Goal: Transaction & Acquisition: Purchase product/service

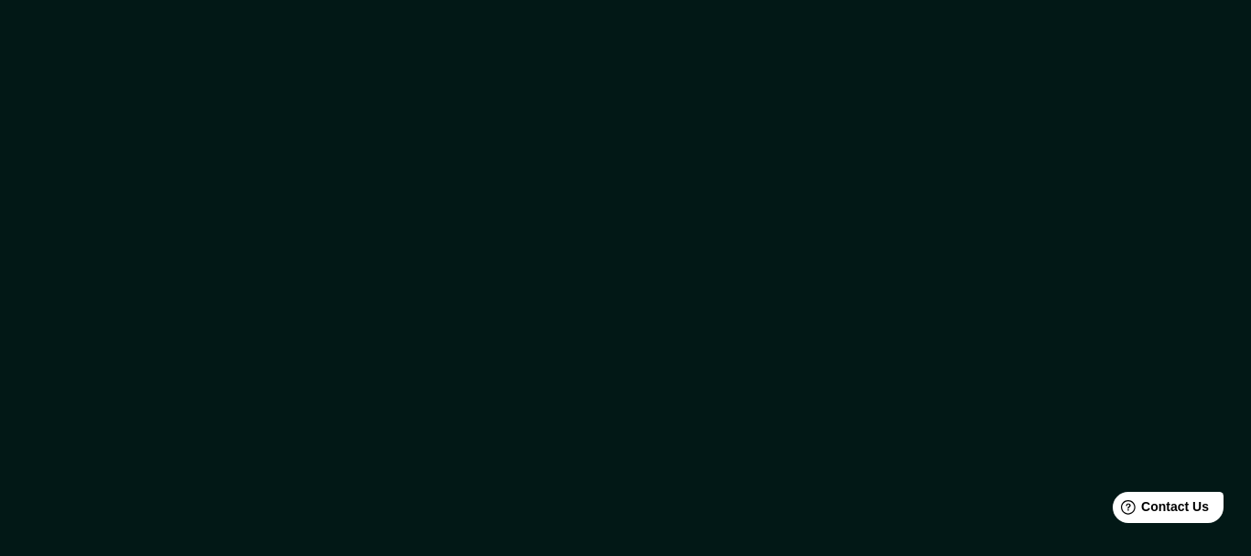
click at [713, 142] on div at bounding box center [625, 278] width 1251 height 556
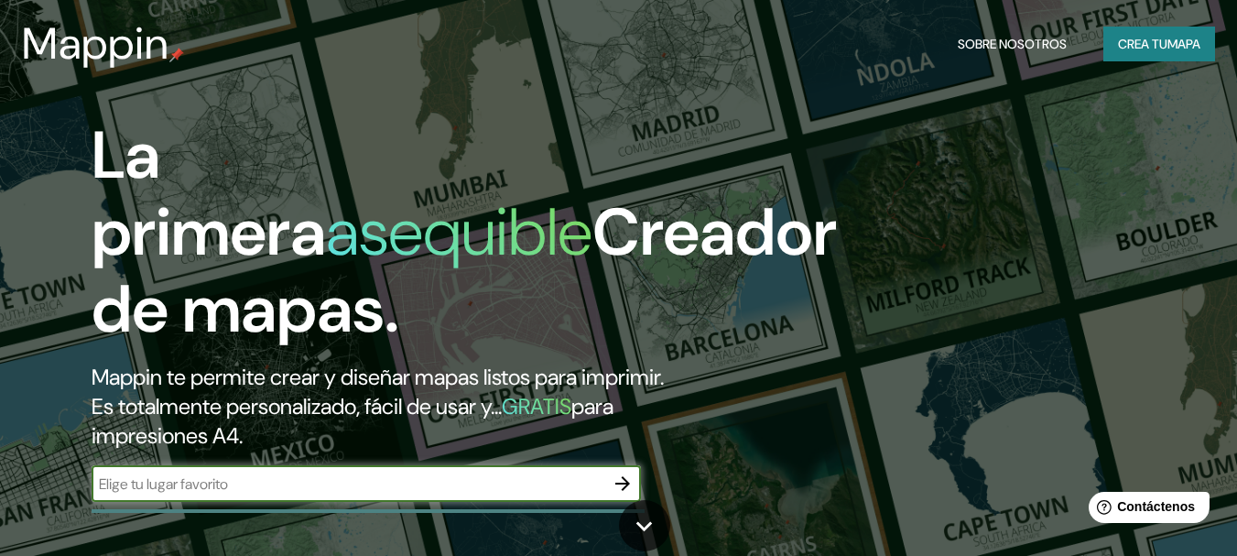
click at [301, 495] on div "​" at bounding box center [366, 483] width 549 height 37
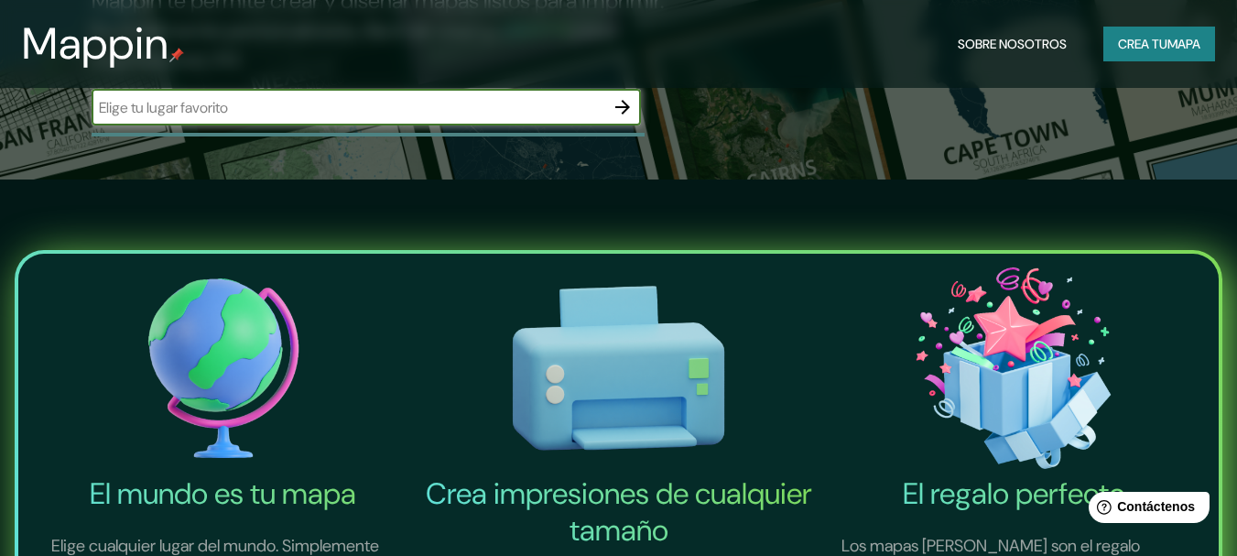
scroll to position [549, 0]
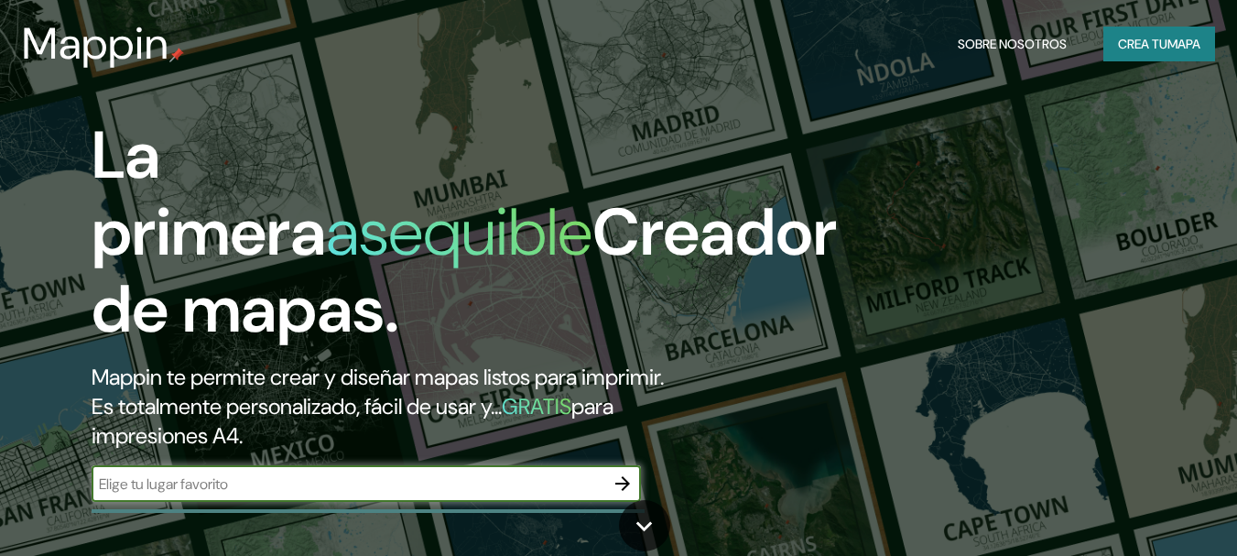
click at [1185, 51] on font "mapa" at bounding box center [1184, 44] width 33 height 16
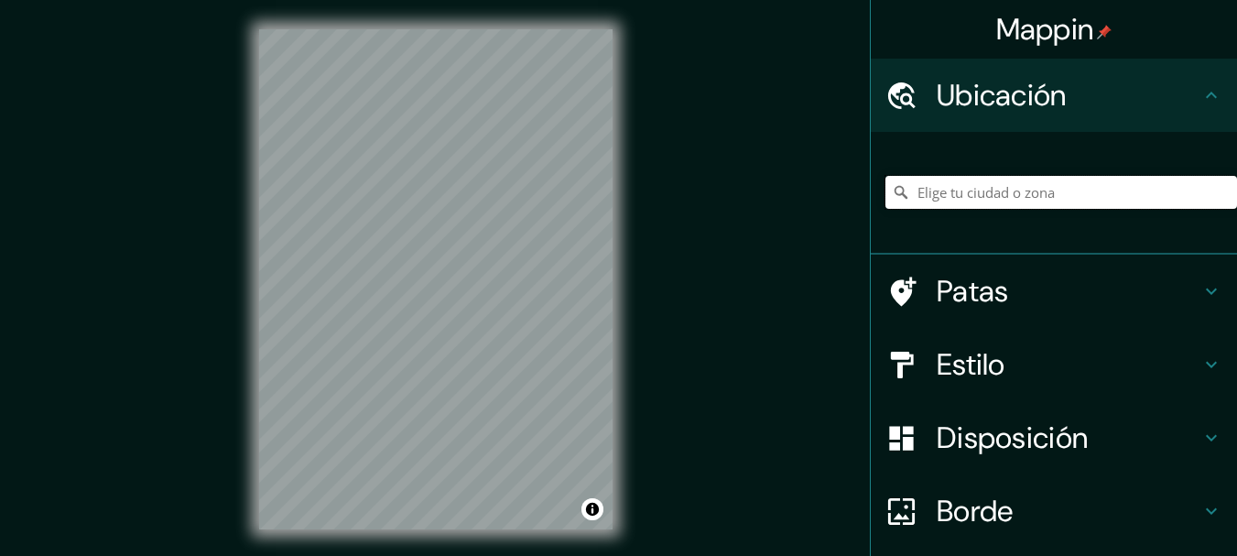
click at [1088, 196] on input "Elige tu ciudad o zona" at bounding box center [1062, 192] width 352 height 33
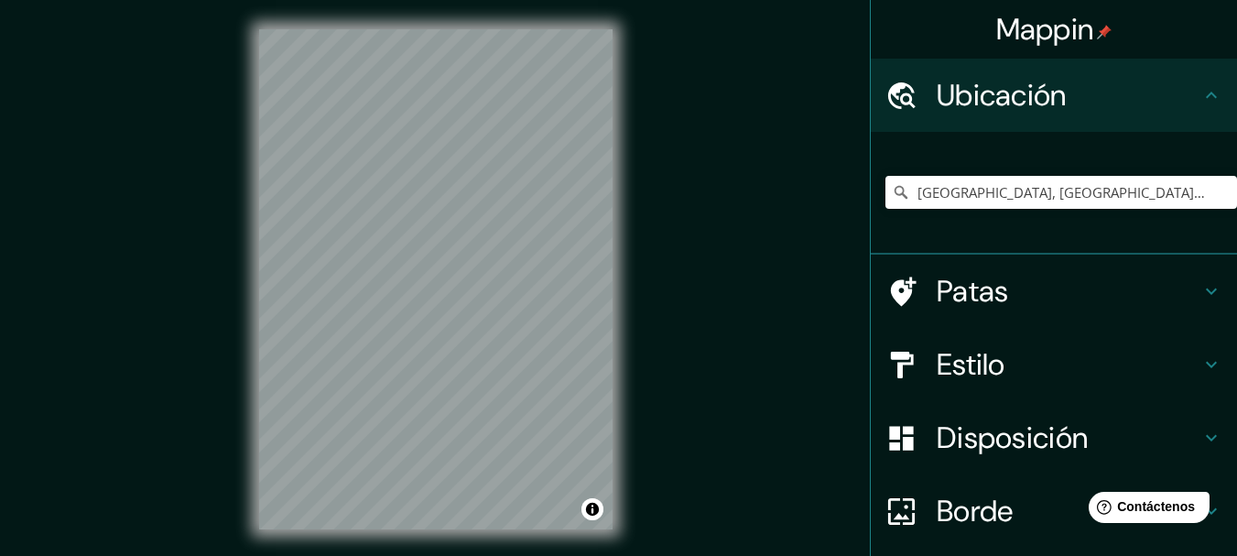
click at [1089, 356] on h4 "Estilo" at bounding box center [1069, 364] width 264 height 37
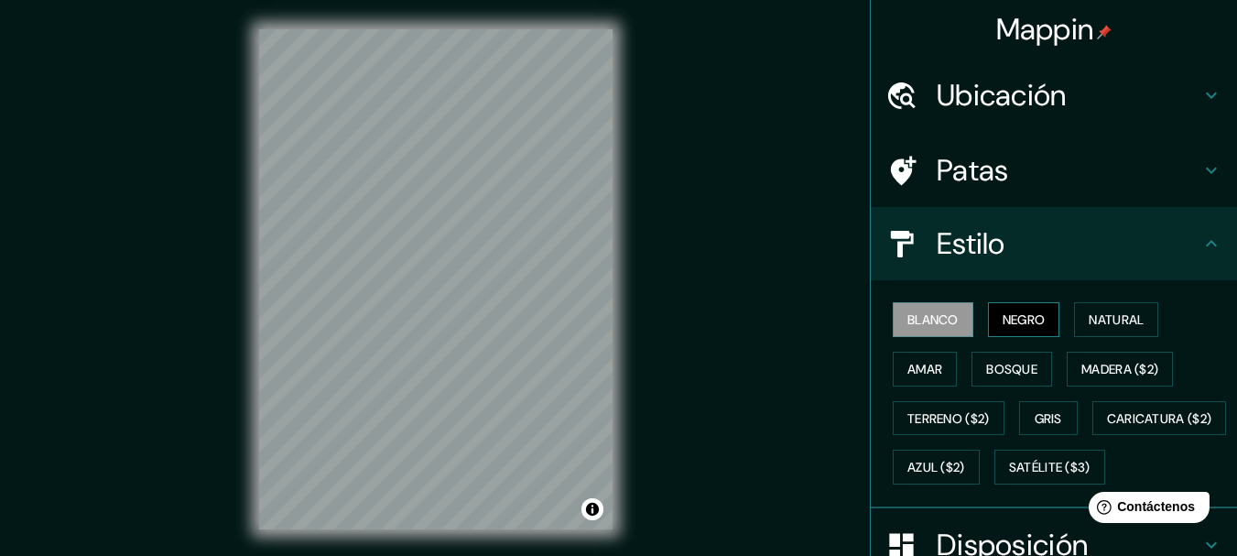
click at [1011, 327] on font "Negro" at bounding box center [1024, 319] width 43 height 16
click at [255, 315] on div "© Mapbox © OpenStreetMap Improve this map" at bounding box center [436, 279] width 412 height 559
click at [1080, 98] on h4 "Ubicación" at bounding box center [1069, 95] width 264 height 37
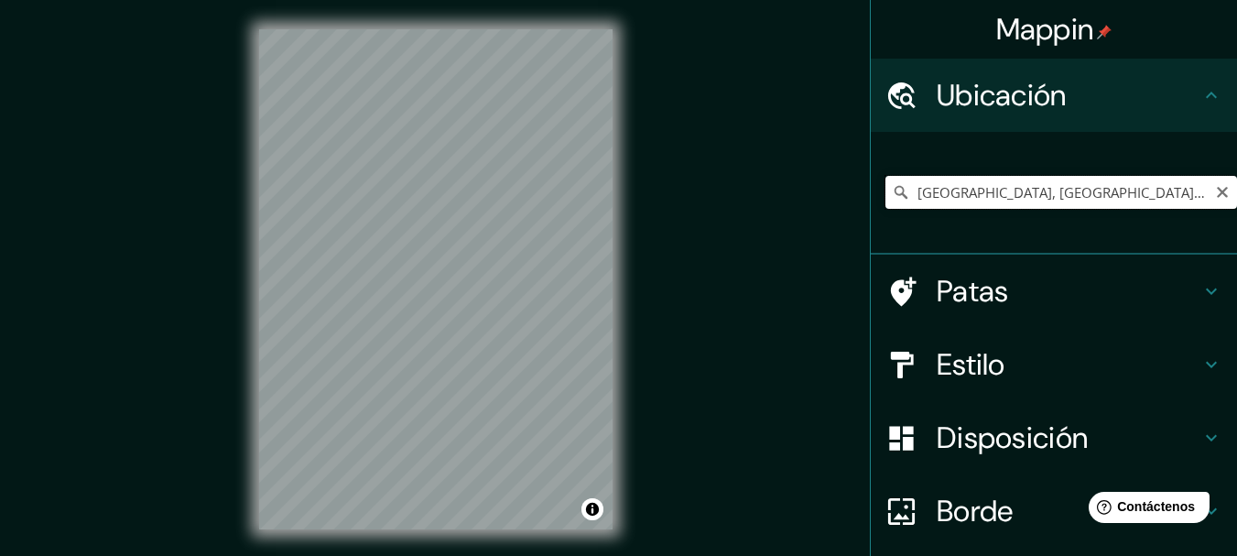
click at [1009, 197] on input "[GEOGRAPHIC_DATA], [GEOGRAPHIC_DATA], [GEOGRAPHIC_DATA]" at bounding box center [1062, 192] width 352 height 33
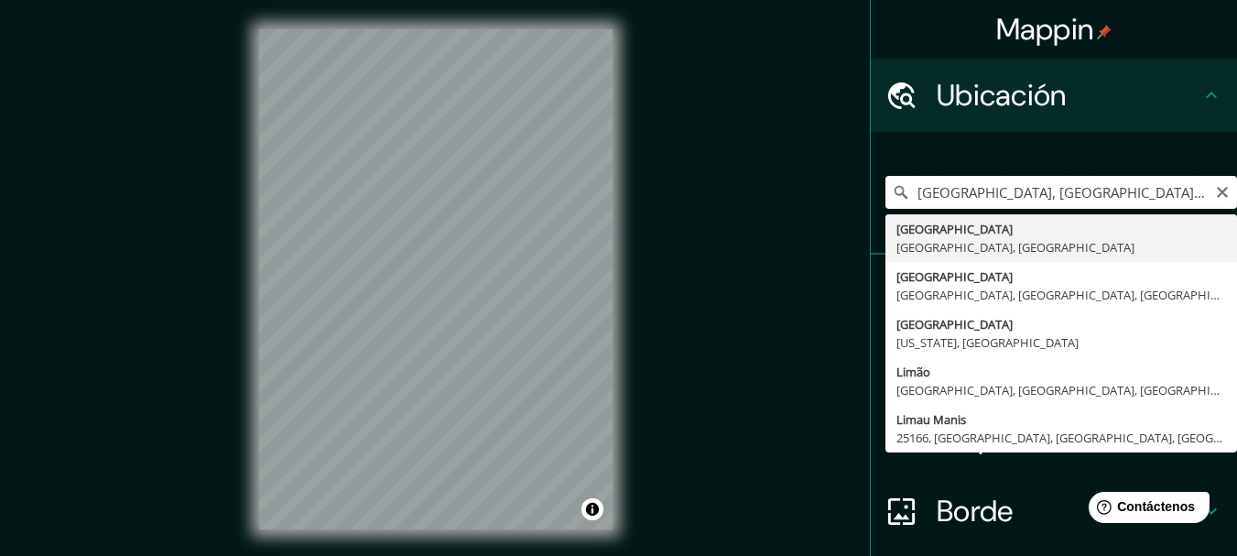
type input "[GEOGRAPHIC_DATA], [GEOGRAPHIC_DATA] e [GEOGRAPHIC_DATA], [GEOGRAPHIC_DATA]"
click at [592, 153] on div "Mappin Ubicación [GEOGRAPHIC_DATA], [GEOGRAPHIC_DATA] e [GEOGRAPHIC_DATA], [GEO…" at bounding box center [618, 294] width 1237 height 588
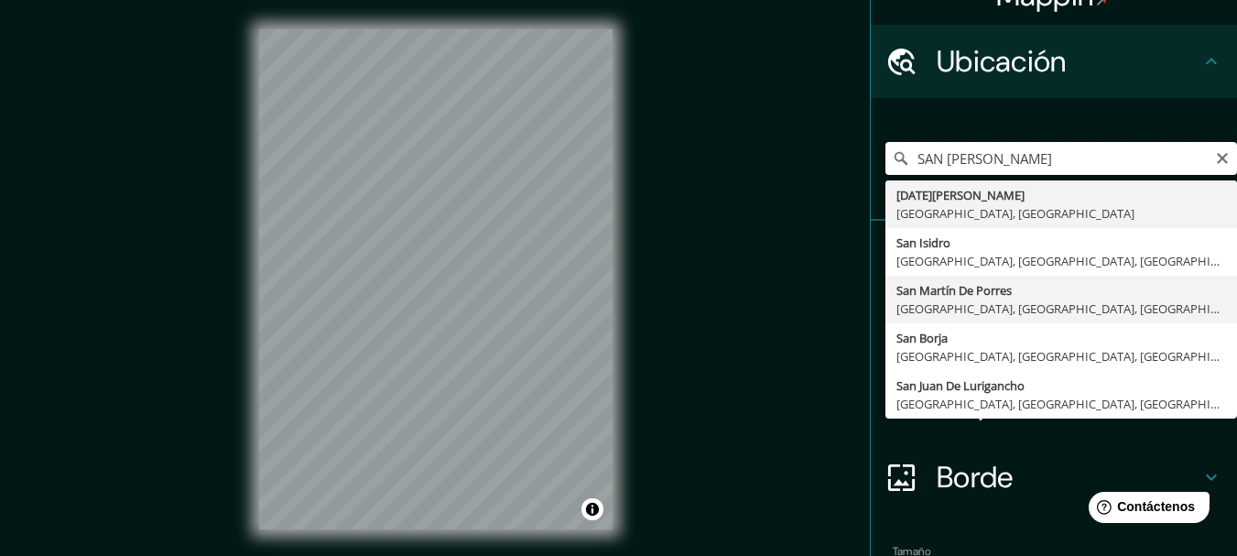
scroll to position [92, 0]
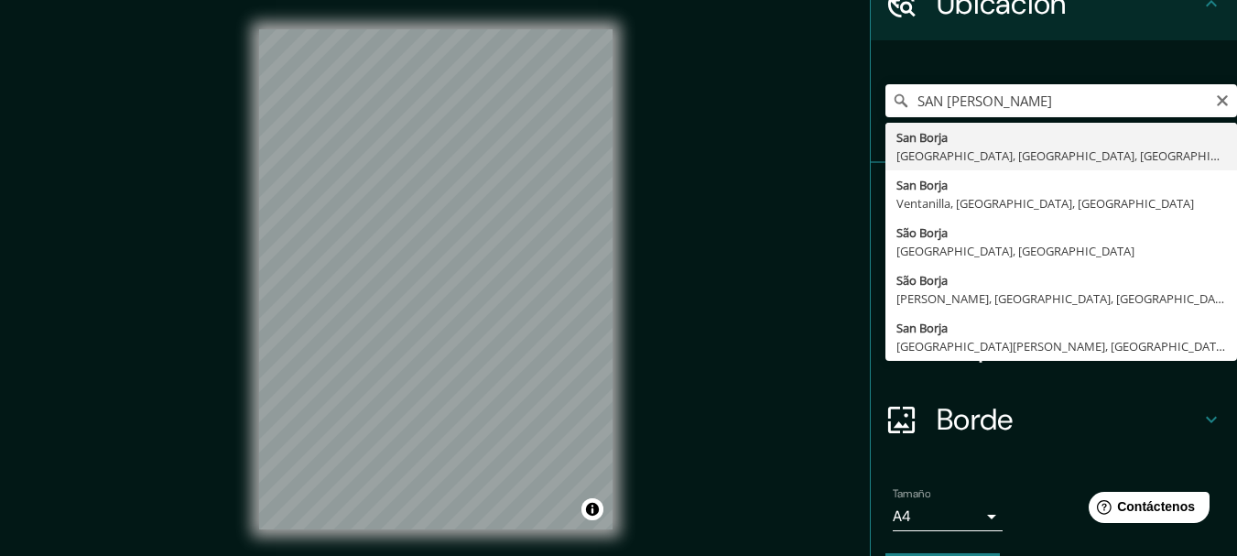
type input "[GEOGRAPHIC_DATA][PERSON_NAME], [GEOGRAPHIC_DATA], [GEOGRAPHIC_DATA], [GEOGRAPH…"
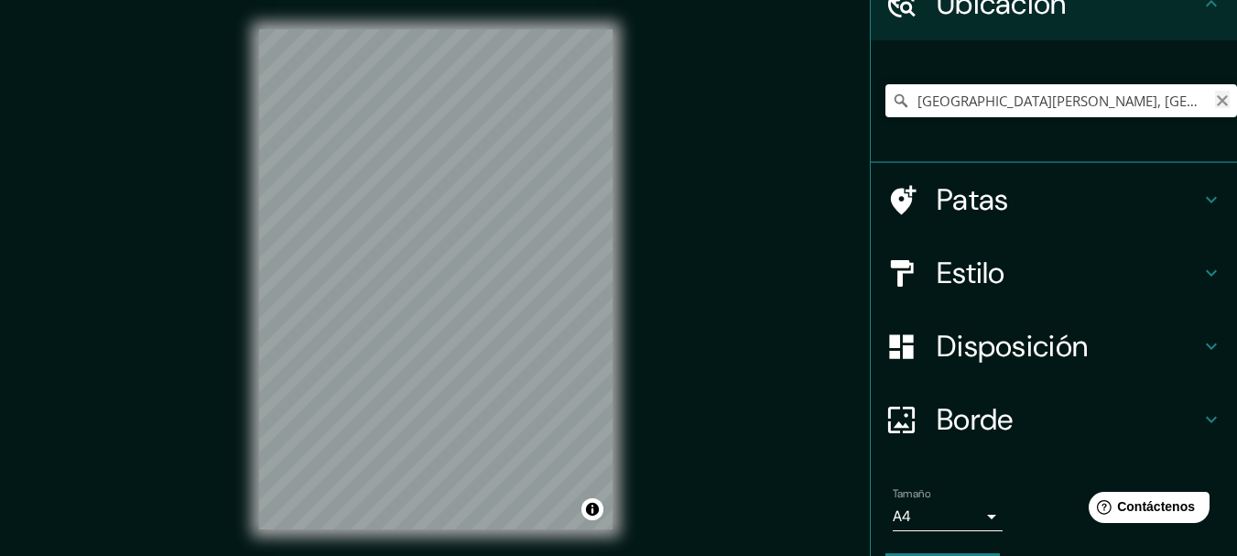
click at [1217, 100] on icon "Claro" at bounding box center [1222, 100] width 11 height 11
click at [616, 280] on div "© Mapbox © OpenStreetMap Improve this map" at bounding box center [436, 279] width 412 height 559
click at [961, 100] on input "Elige tu ciudad o zona" at bounding box center [1062, 100] width 352 height 33
click at [951, 105] on input "SAN BRJA" at bounding box center [1062, 100] width 352 height 33
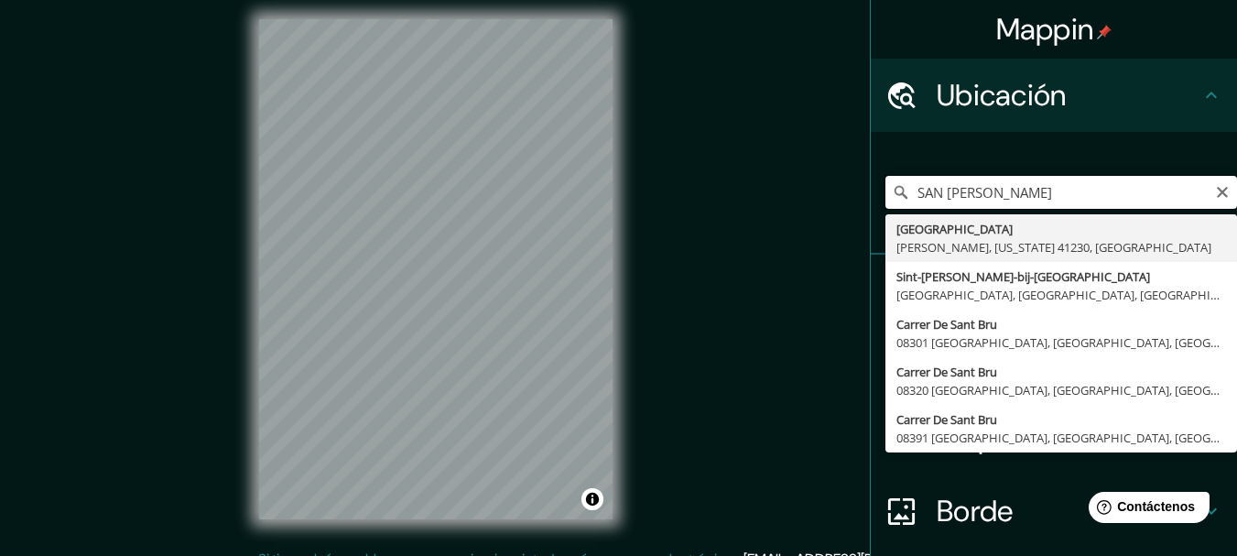
scroll to position [0, 0]
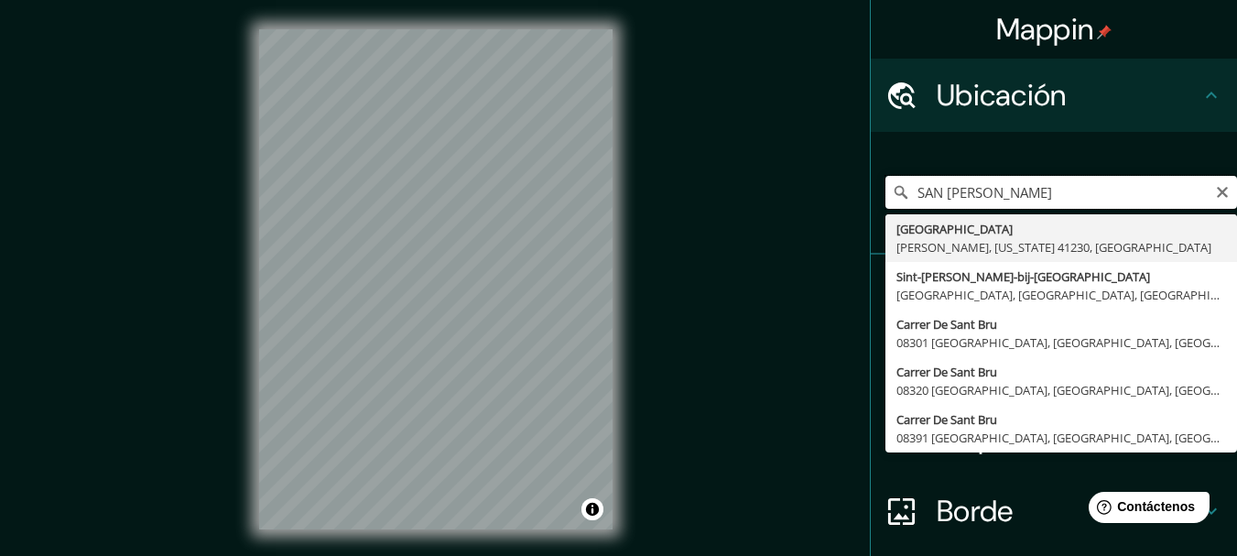
click at [1024, 194] on input "SAN [PERSON_NAME]" at bounding box center [1062, 192] width 352 height 33
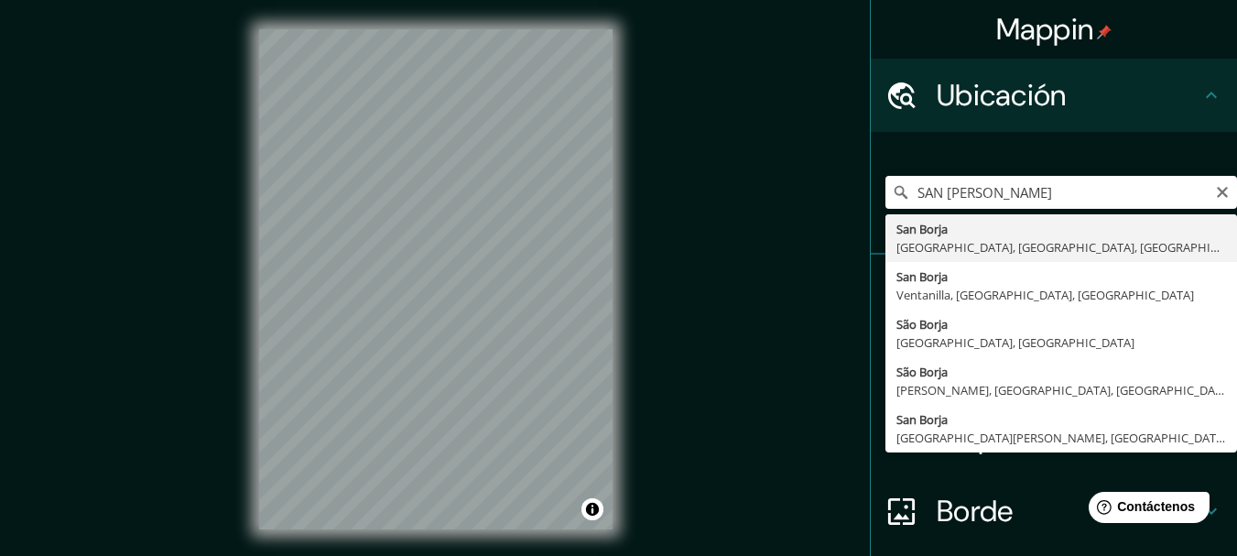
type input "[GEOGRAPHIC_DATA][PERSON_NAME], [GEOGRAPHIC_DATA], [GEOGRAPHIC_DATA], [GEOGRAPH…"
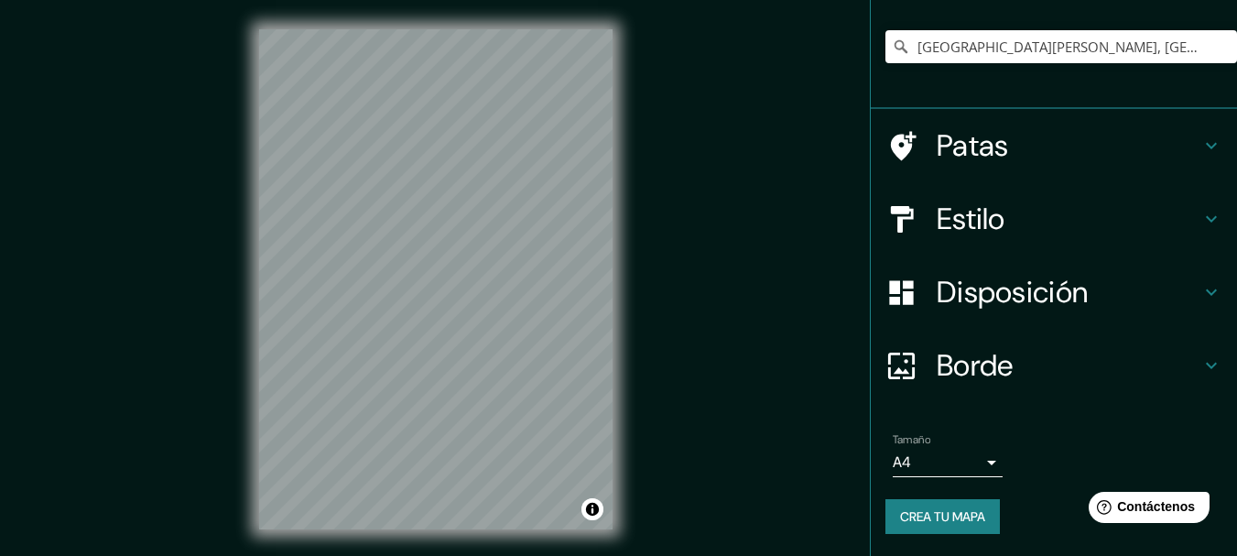
scroll to position [32, 0]
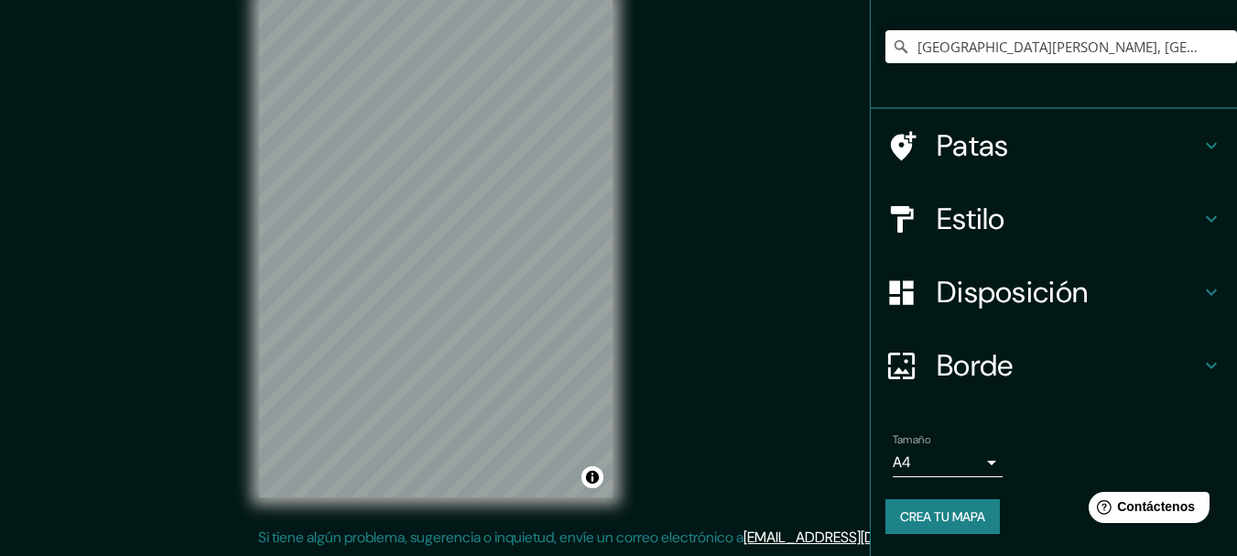
click at [955, 461] on body "Mappin Ubicación [GEOGRAPHIC_DATA][PERSON_NAME], [GEOGRAPHIC_DATA], [GEOGRAPHIC…" at bounding box center [618, 246] width 1237 height 556
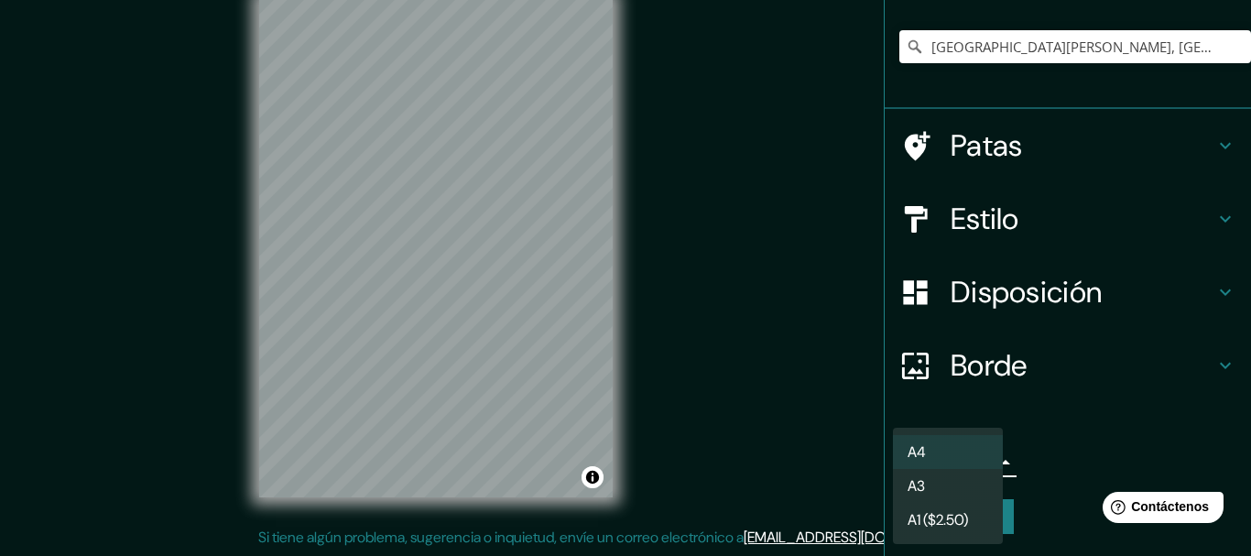
click at [941, 488] on li "A3" at bounding box center [948, 486] width 110 height 34
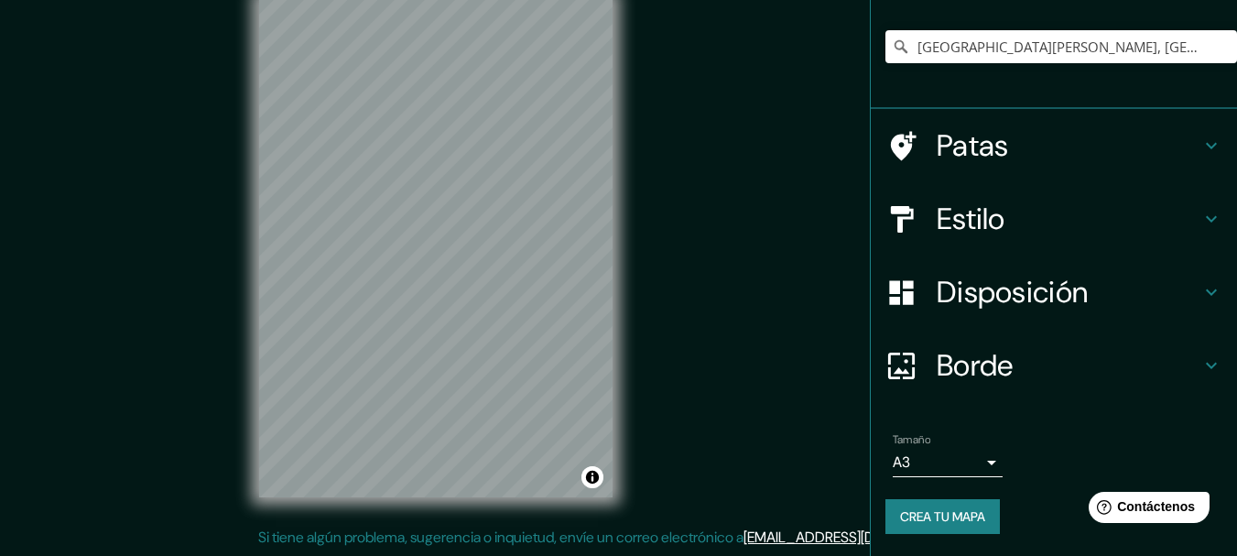
click at [910, 466] on body "Mappin Ubicación [GEOGRAPHIC_DATA][PERSON_NAME], [GEOGRAPHIC_DATA], [GEOGRAPHIC…" at bounding box center [618, 246] width 1237 height 556
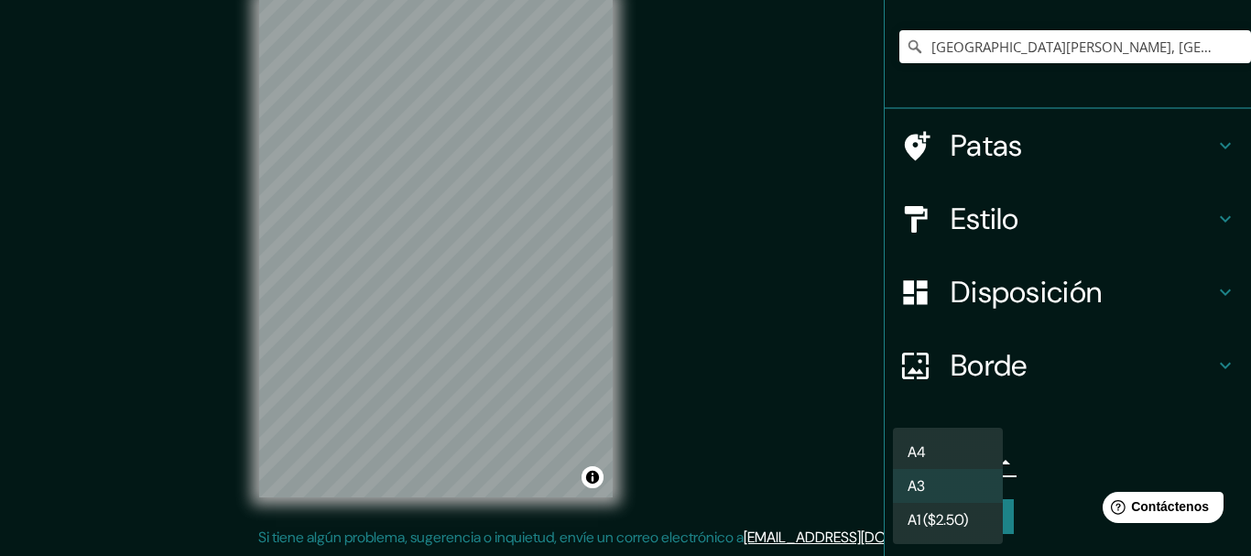
click at [912, 516] on font "A1 ($2.50)" at bounding box center [938, 519] width 60 height 19
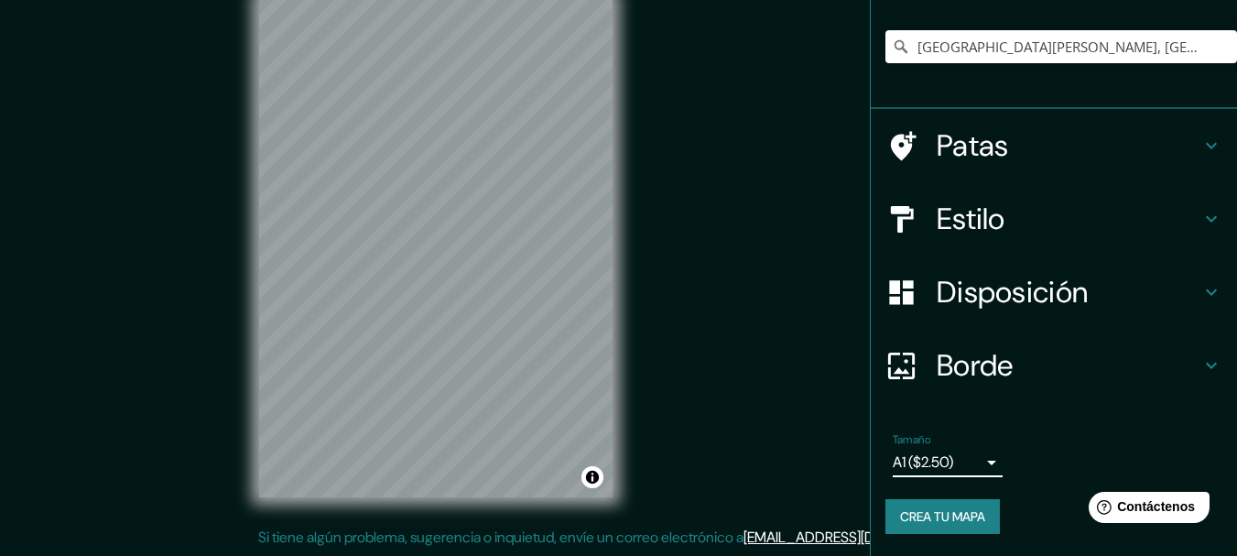
click at [952, 369] on font "Borde" at bounding box center [975, 365] width 77 height 38
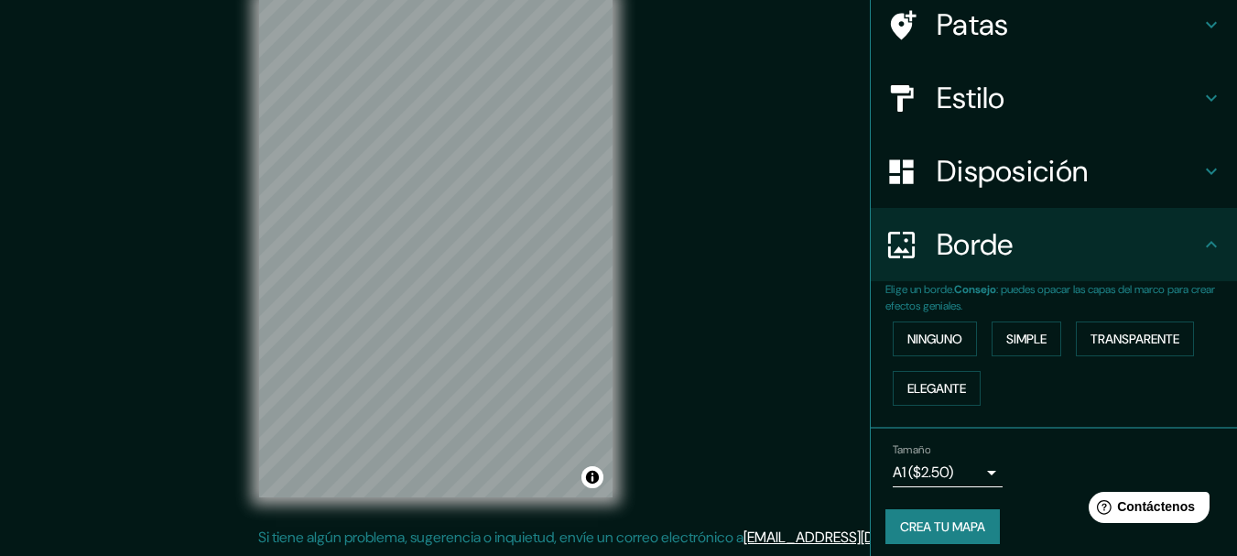
scroll to position [116, 0]
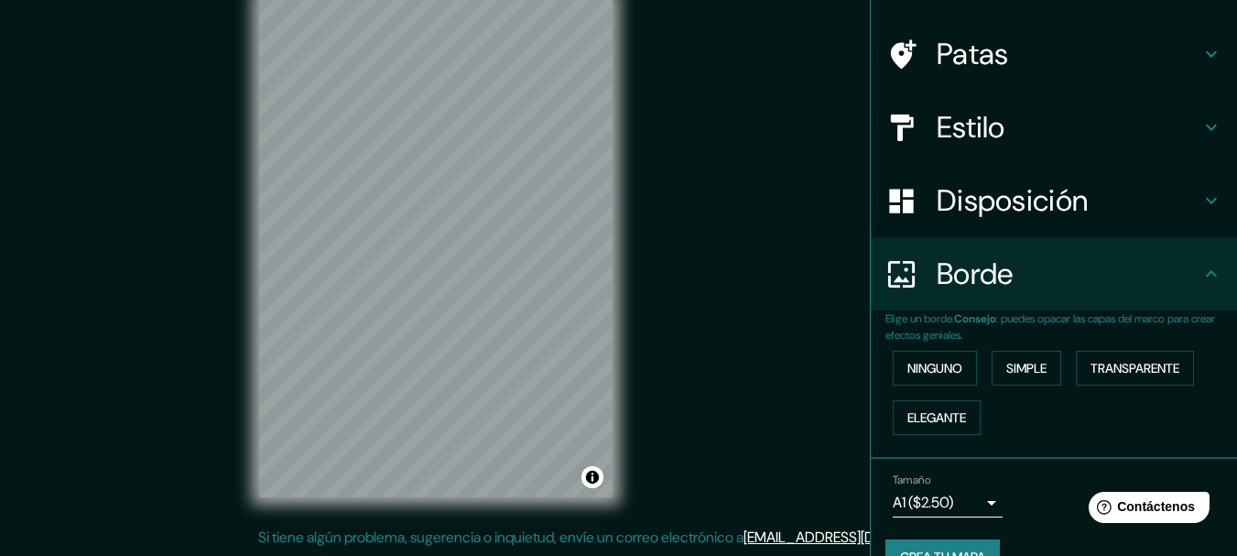
click at [1018, 216] on font "Disposición" at bounding box center [1012, 200] width 151 height 38
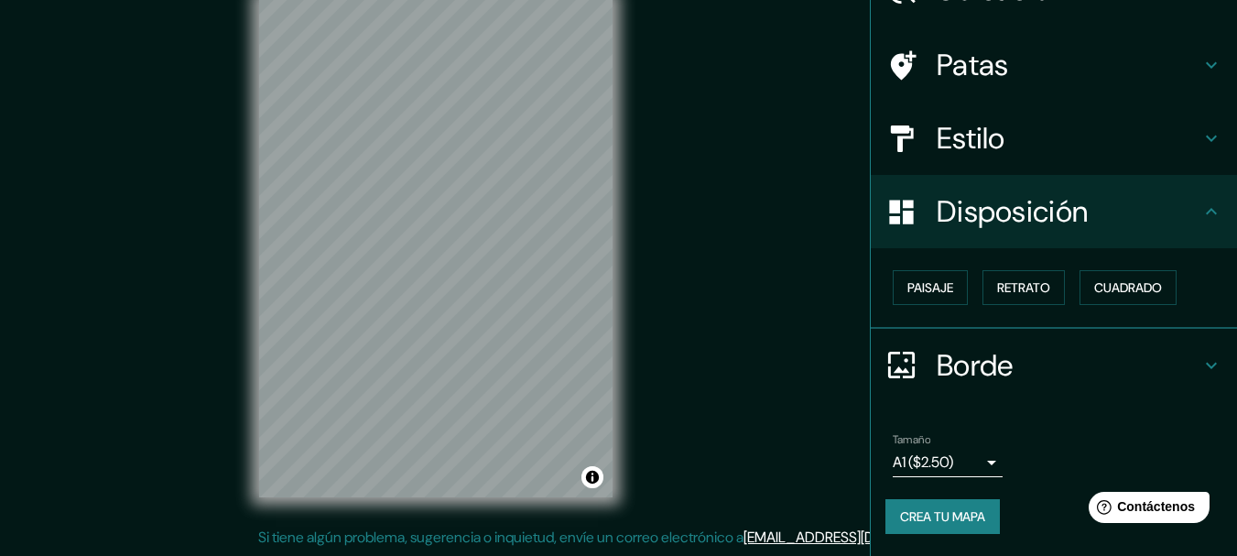
scroll to position [104, 0]
click at [919, 289] on font "Paisaje" at bounding box center [931, 288] width 46 height 16
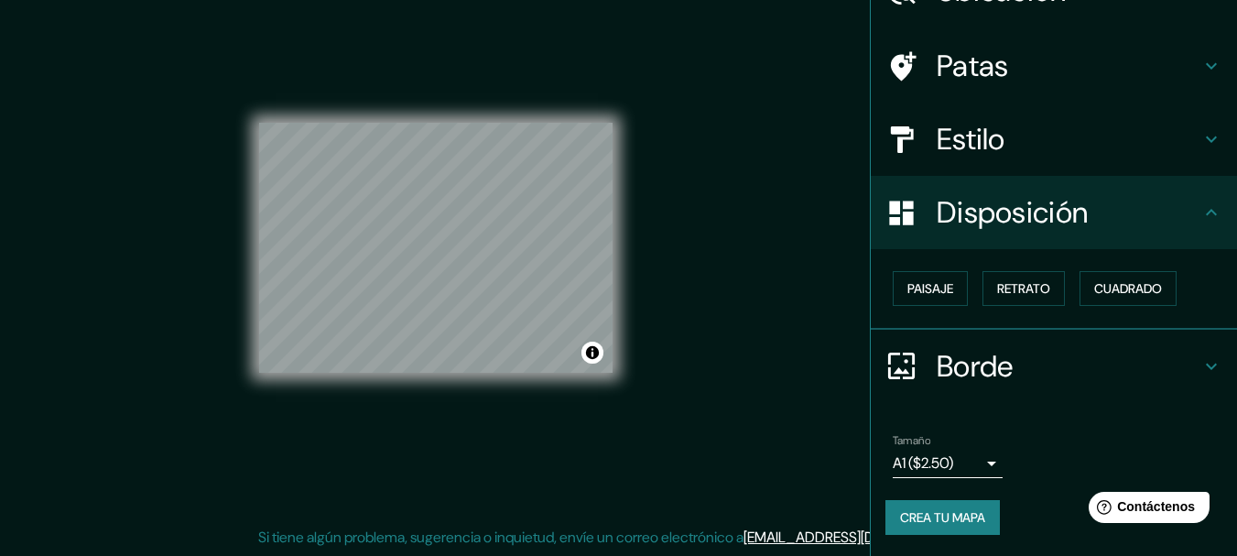
click at [1027, 126] on h4 "Estilo" at bounding box center [1069, 139] width 264 height 37
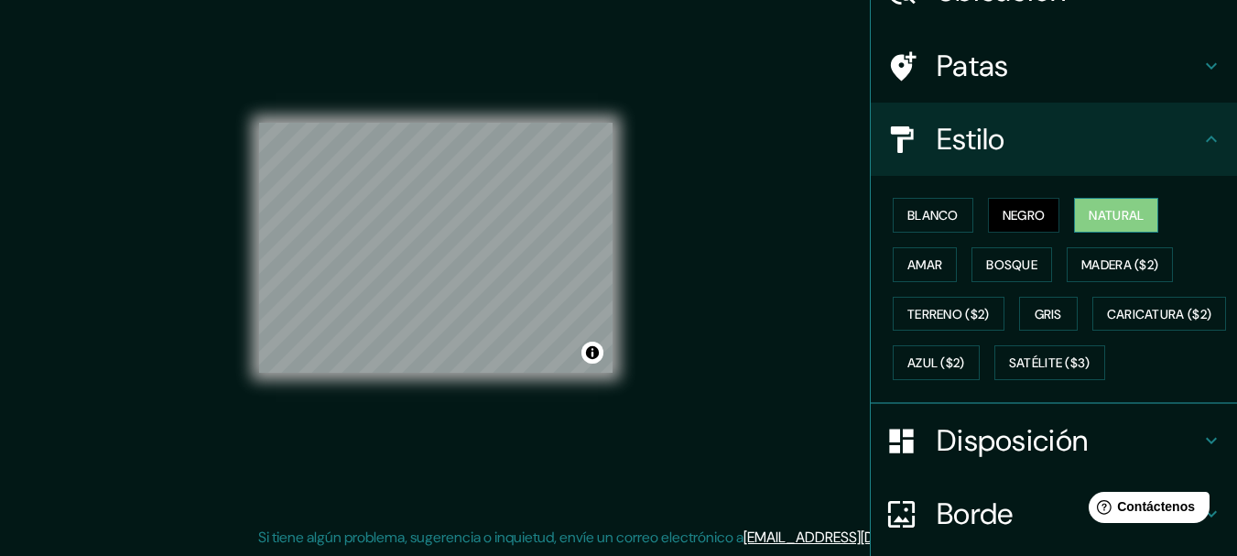
click at [1091, 206] on font "Natural" at bounding box center [1116, 215] width 55 height 24
click at [935, 266] on button "Amar" at bounding box center [925, 264] width 64 height 35
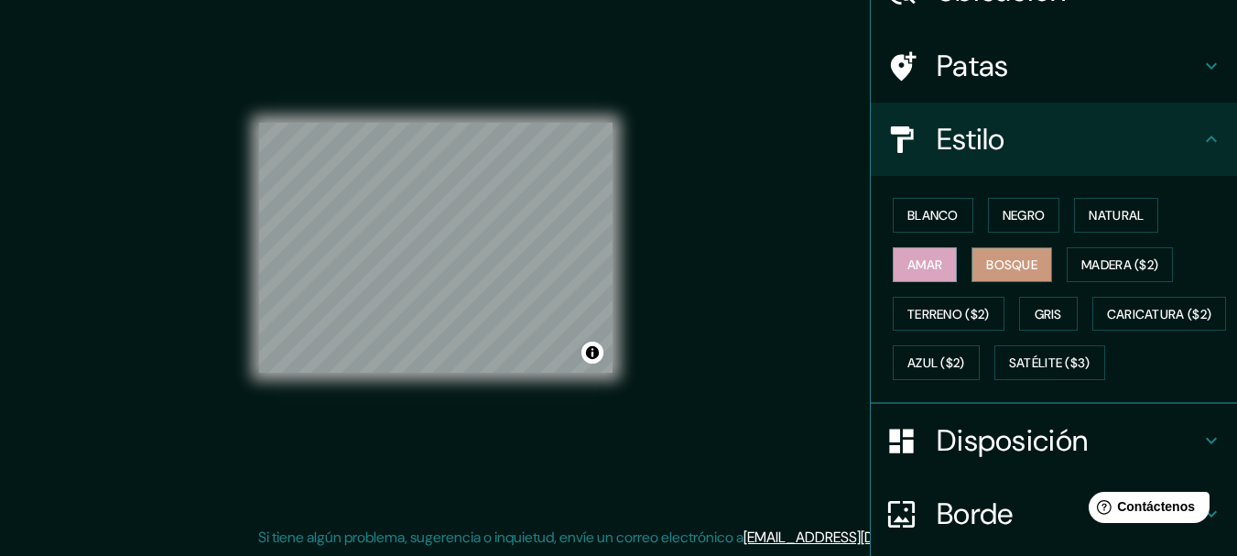
click at [1004, 267] on font "Bosque" at bounding box center [1011, 264] width 51 height 16
click at [1095, 276] on font "Madera ($2)" at bounding box center [1120, 265] width 77 height 24
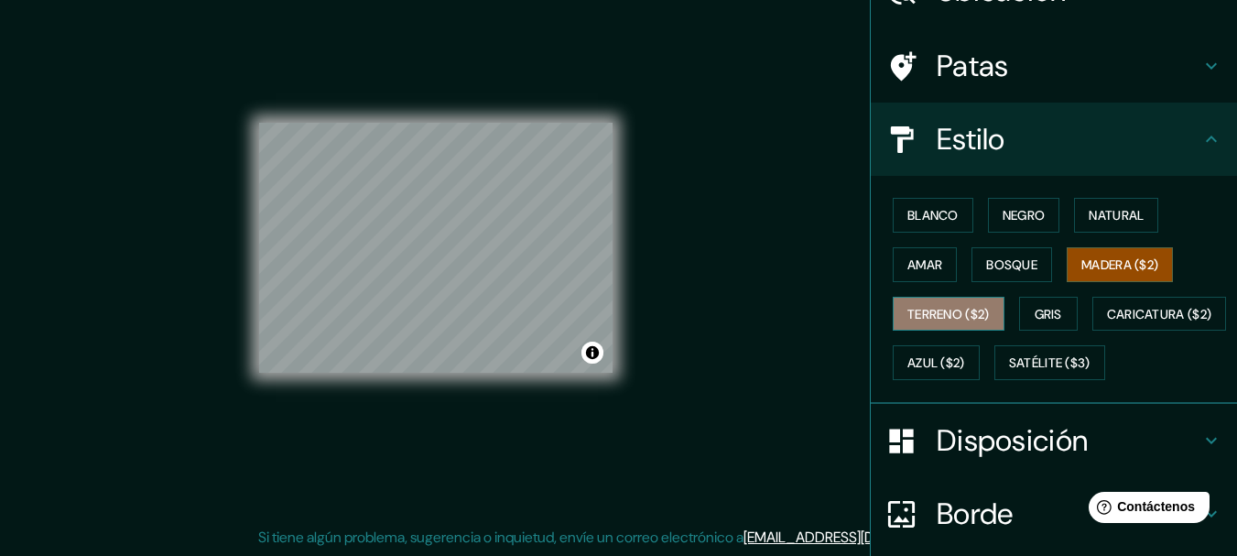
click at [968, 323] on font "Terreno ($2)" at bounding box center [949, 314] width 82 height 24
click at [1083, 270] on font "Madera ($2)" at bounding box center [1120, 264] width 77 height 16
click at [1003, 210] on font "Negro" at bounding box center [1024, 215] width 43 height 16
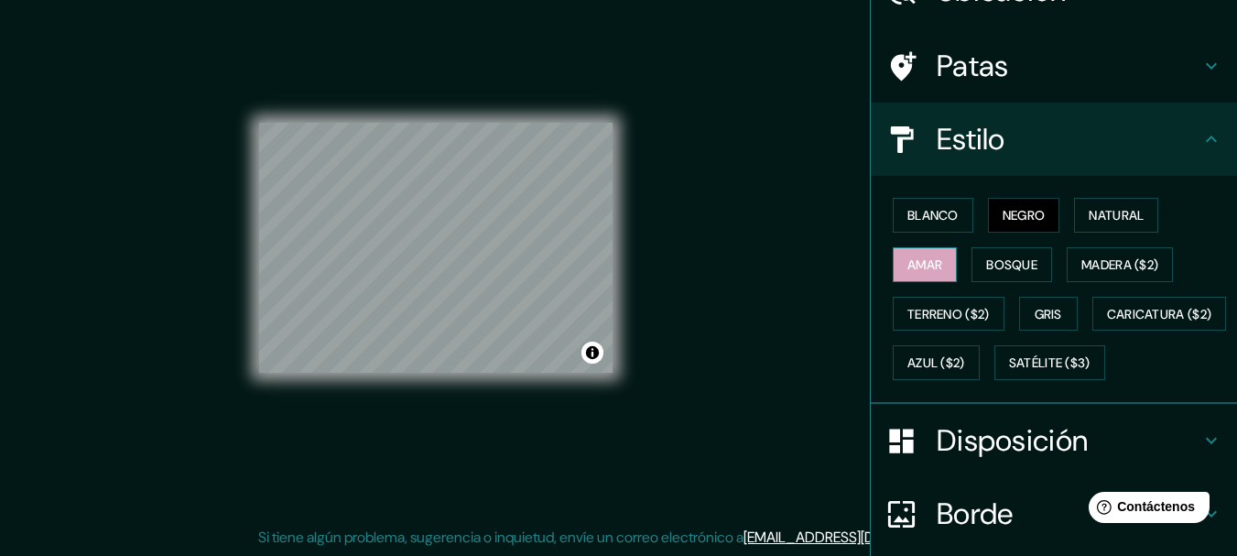
click at [932, 268] on button "Amar" at bounding box center [925, 264] width 64 height 35
click at [1040, 313] on font "Gris" at bounding box center [1048, 314] width 27 height 16
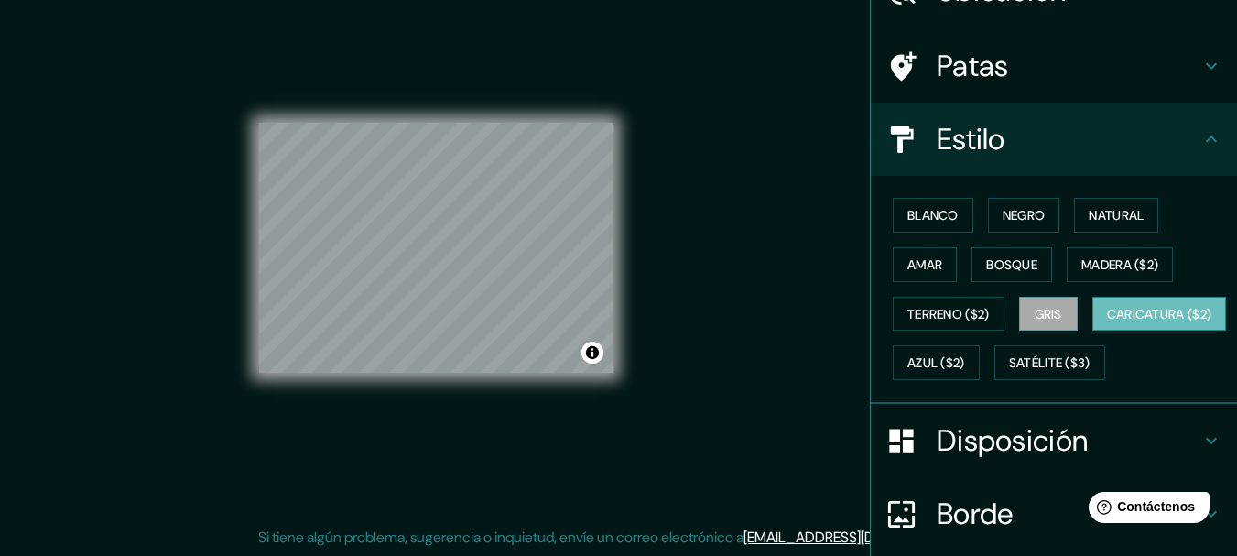
click at [1107, 326] on font "Caricatura ($2)" at bounding box center [1159, 314] width 105 height 24
click at [965, 371] on font "Azul ($2)" at bounding box center [937, 363] width 58 height 16
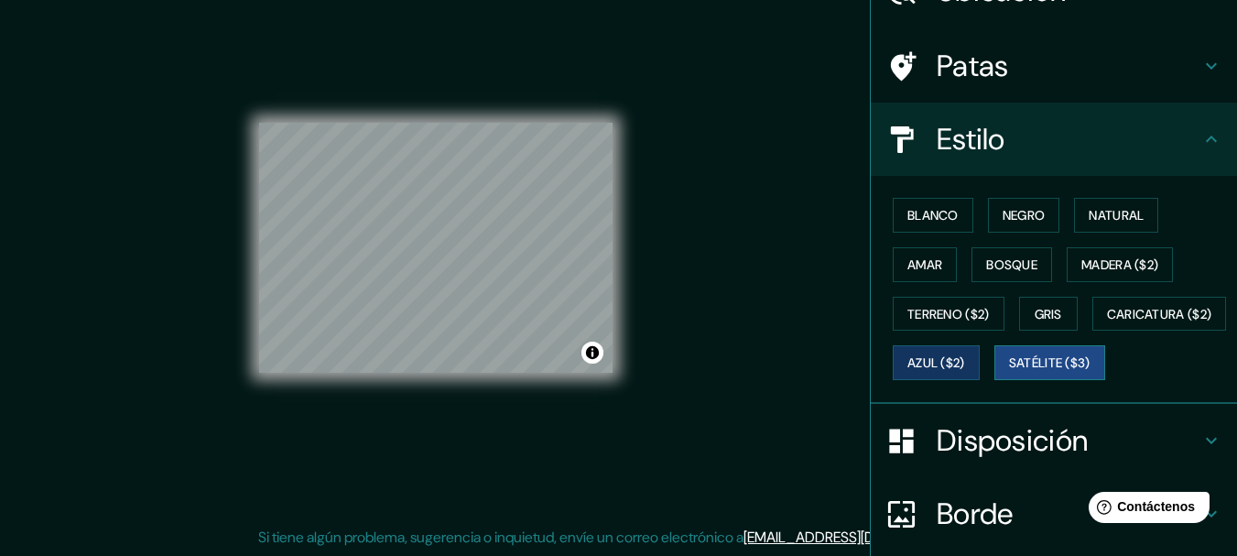
click at [1009, 372] on font "Satélite ($3)" at bounding box center [1050, 363] width 82 height 16
click at [965, 357] on font "Azul ($2)" at bounding box center [937, 363] width 58 height 16
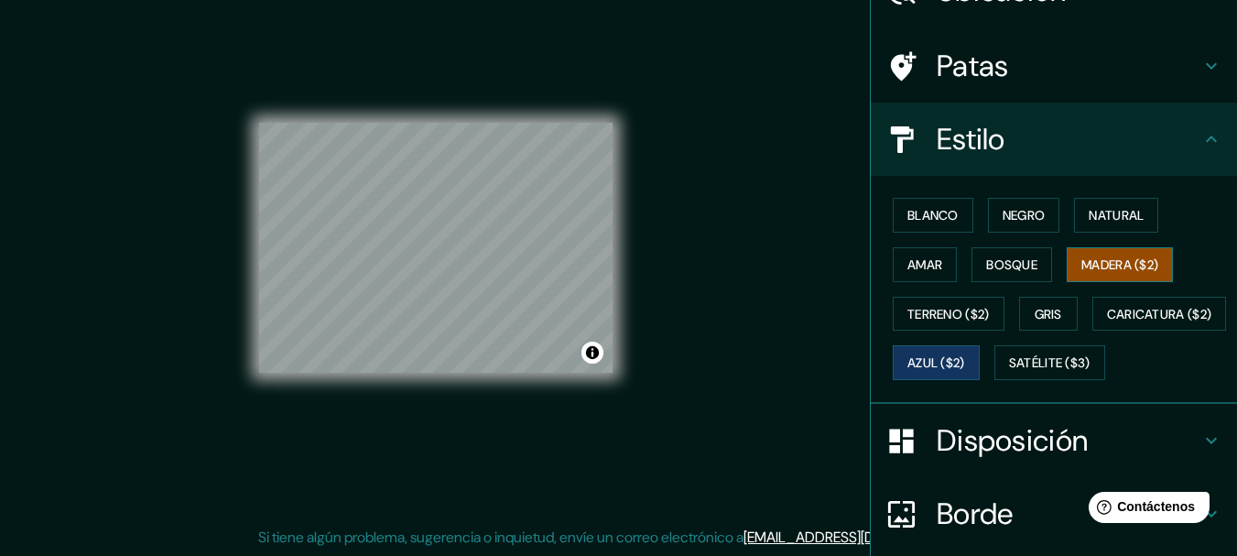
click at [1082, 253] on font "Madera ($2)" at bounding box center [1120, 265] width 77 height 24
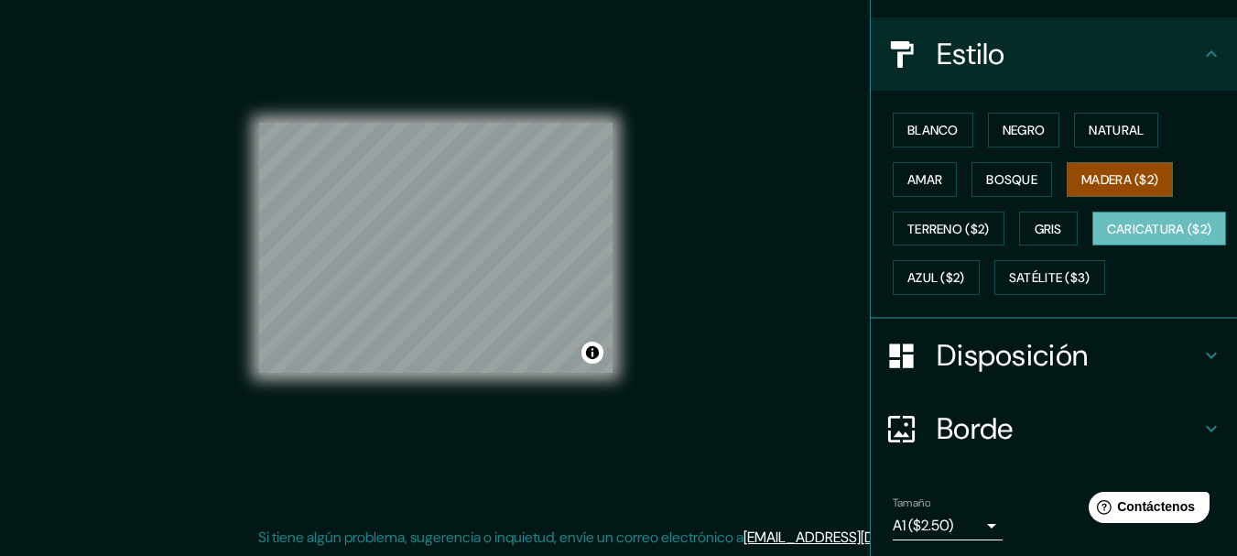
scroll to position [301, 0]
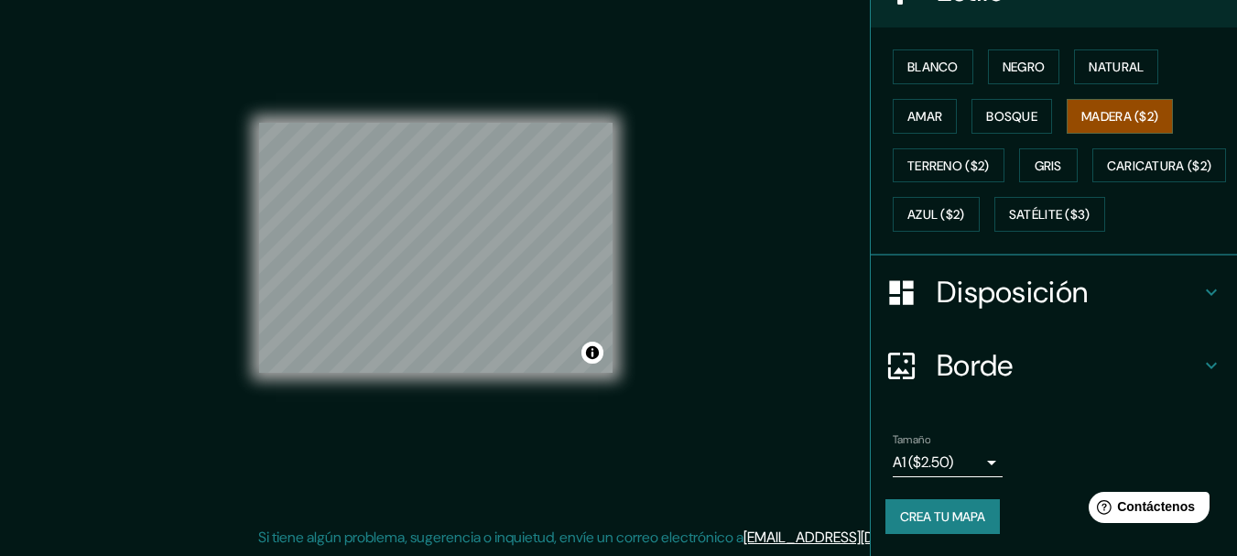
click at [975, 466] on body "Mappin Ubicación [GEOGRAPHIC_DATA][PERSON_NAME], [GEOGRAPHIC_DATA], [GEOGRAPHIC…" at bounding box center [618, 246] width 1237 height 556
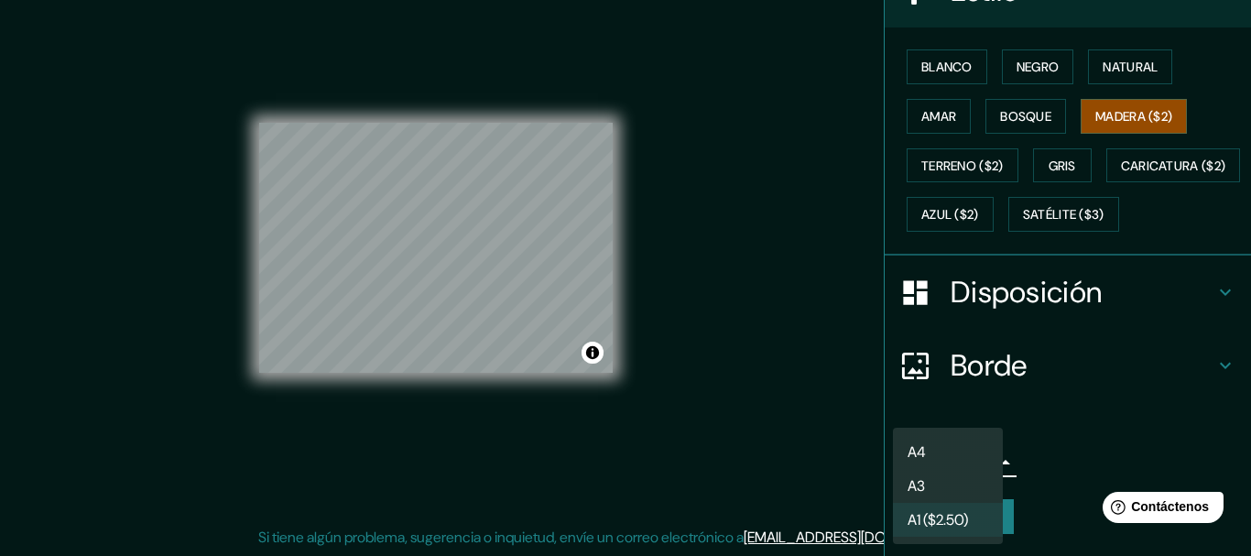
click at [958, 484] on li "A3" at bounding box center [948, 486] width 110 height 34
type input "a4"
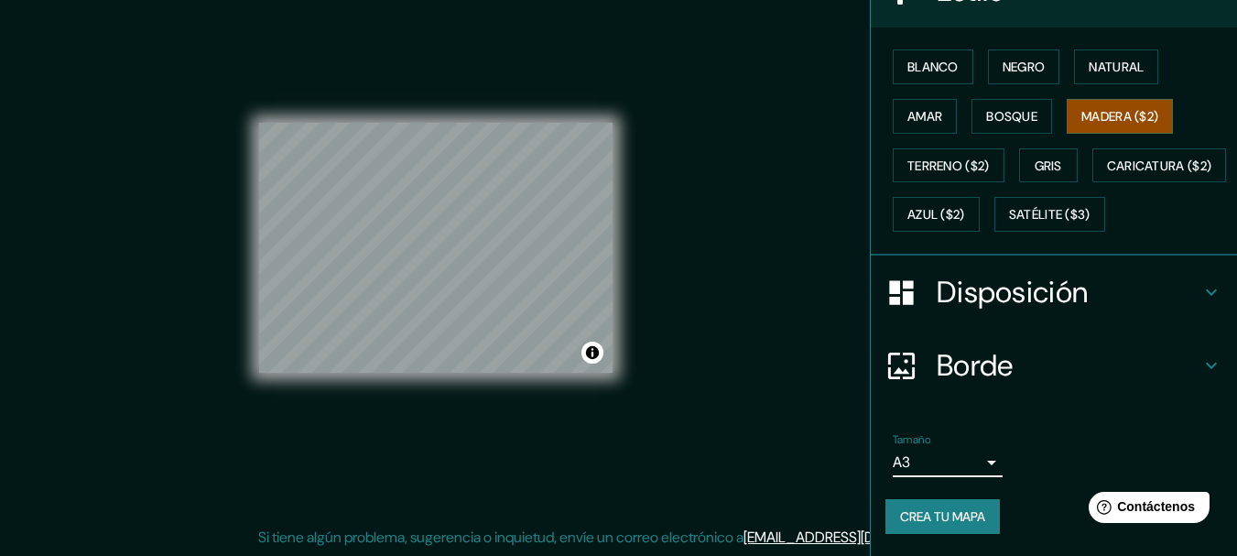
click at [964, 514] on font "Crea tu mapa" at bounding box center [942, 516] width 85 height 16
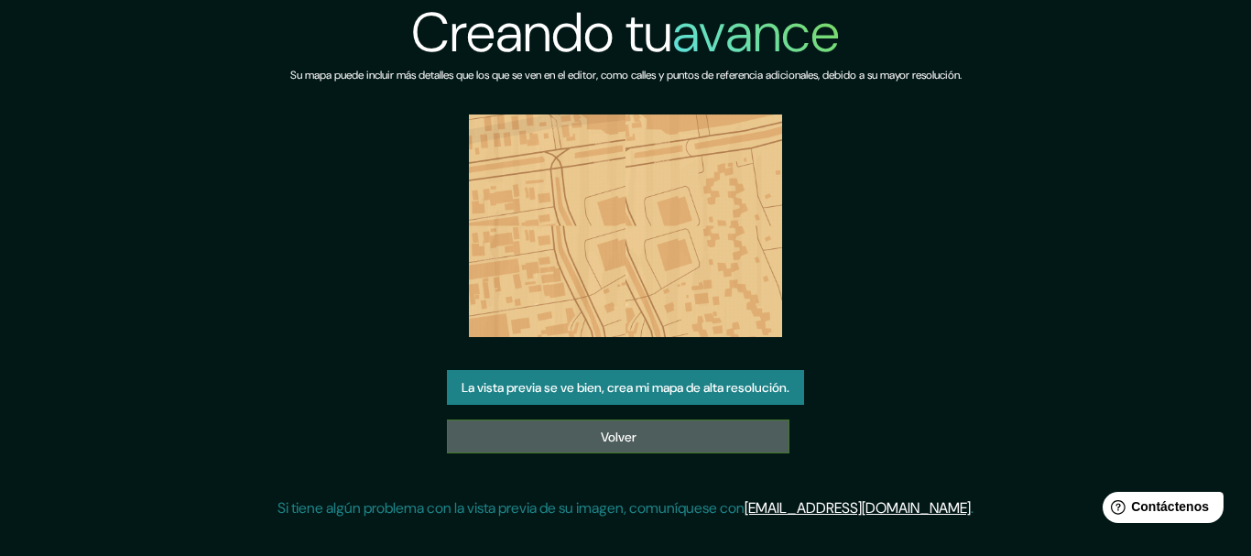
click at [655, 439] on link "Volver" at bounding box center [618, 436] width 342 height 35
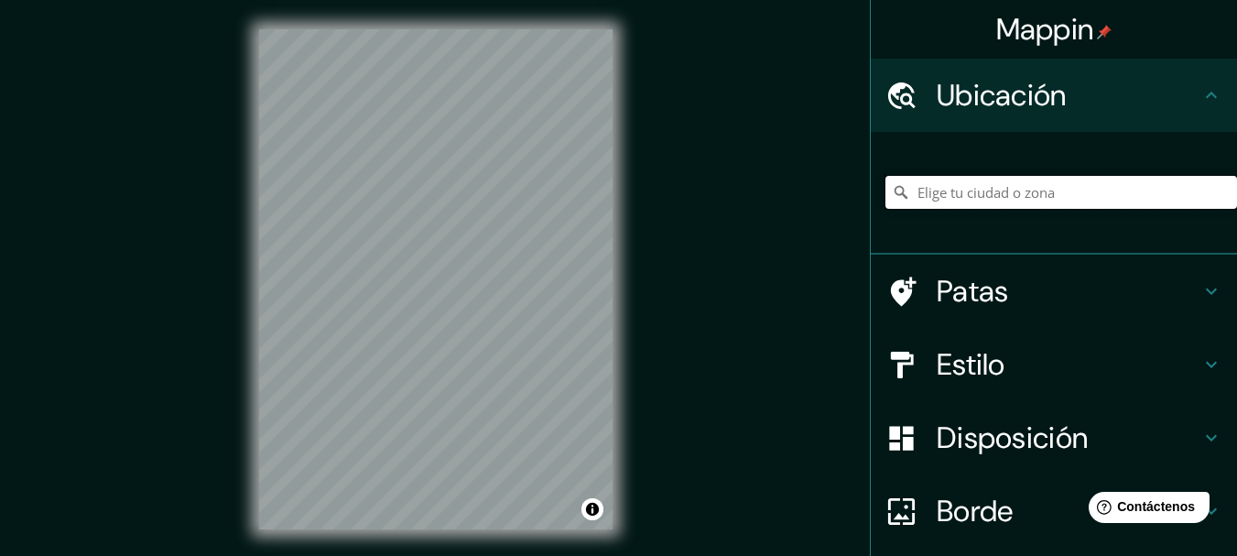
click at [988, 191] on input "Elige tu ciudad o zona" at bounding box center [1062, 192] width 352 height 33
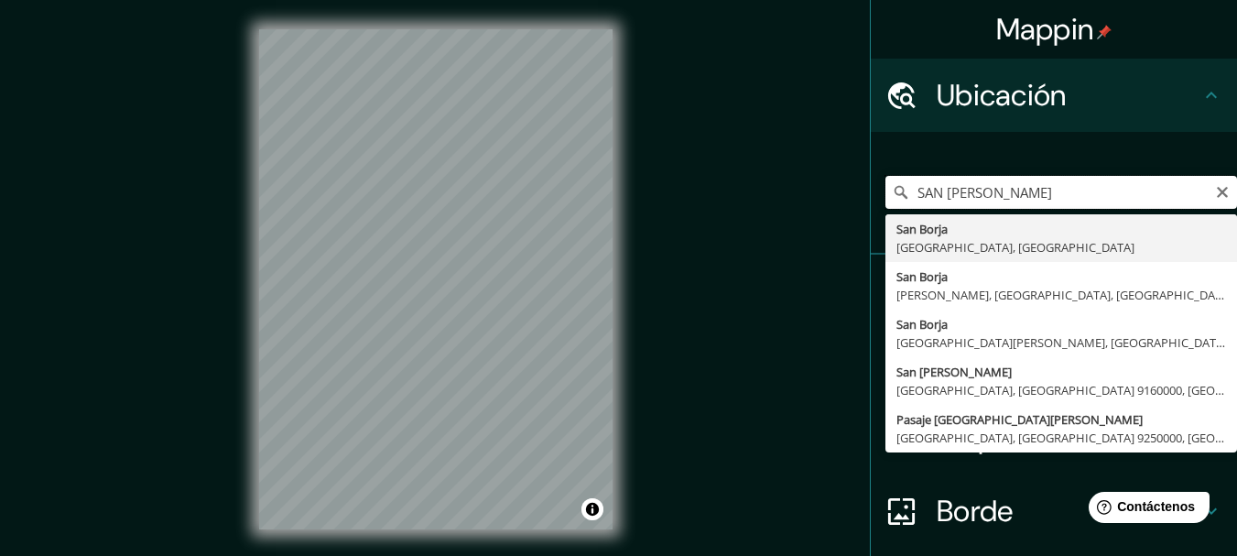
click at [1008, 182] on input "SAN BORJA" at bounding box center [1062, 192] width 352 height 33
click at [1006, 201] on input "SAN BORJA" at bounding box center [1062, 192] width 352 height 33
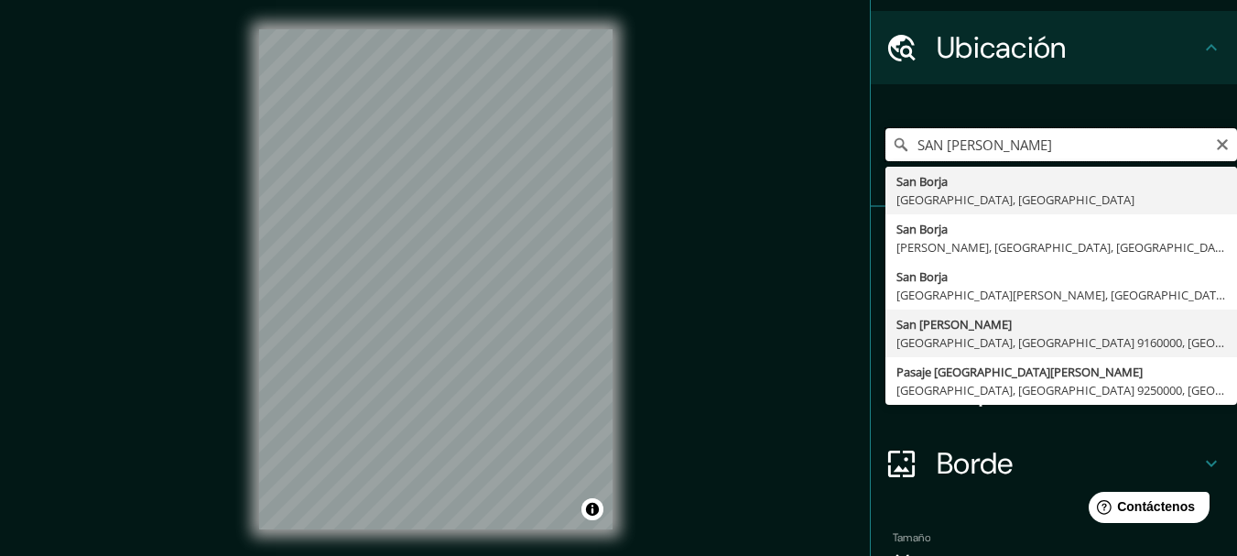
scroll to position [92, 0]
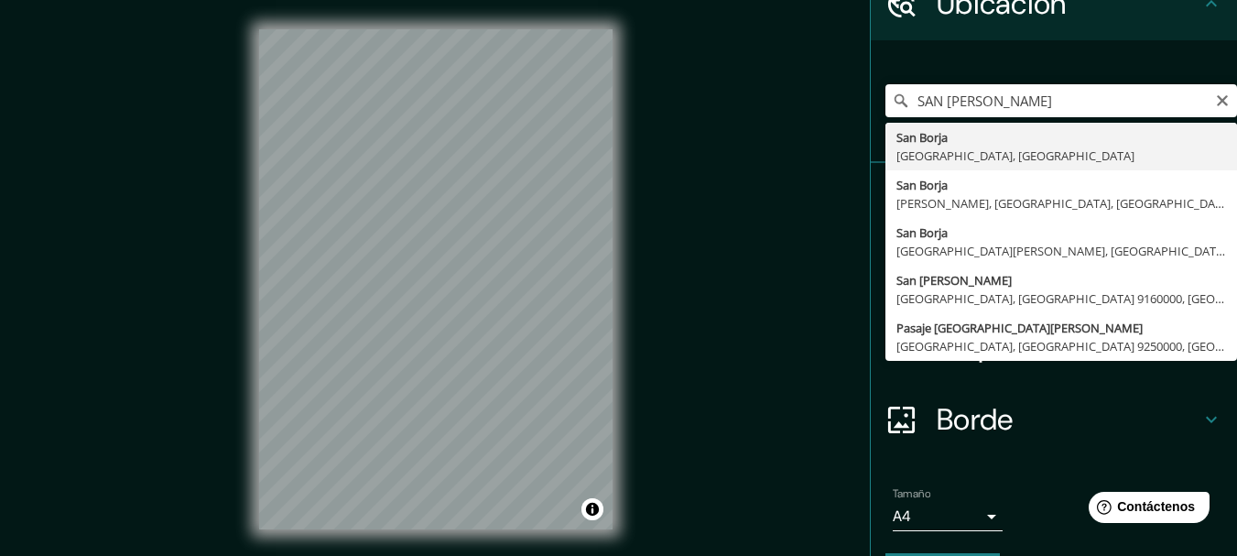
click at [771, 147] on div "Mappin Ubicación SAN BORJA San Borja Río Grande del Sur, Brasil San Borja Flori…" at bounding box center [618, 294] width 1237 height 588
click at [1024, 101] on input "SAN BORJA" at bounding box center [1062, 100] width 352 height 33
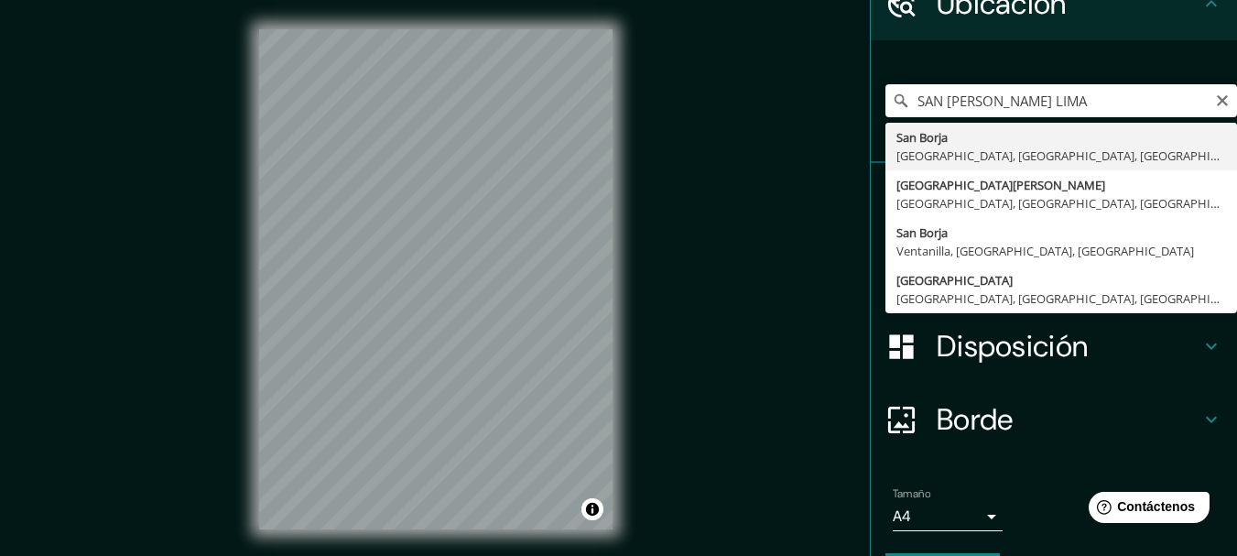
type input "San Borja, Lima, Provincia de Lima, Perú"
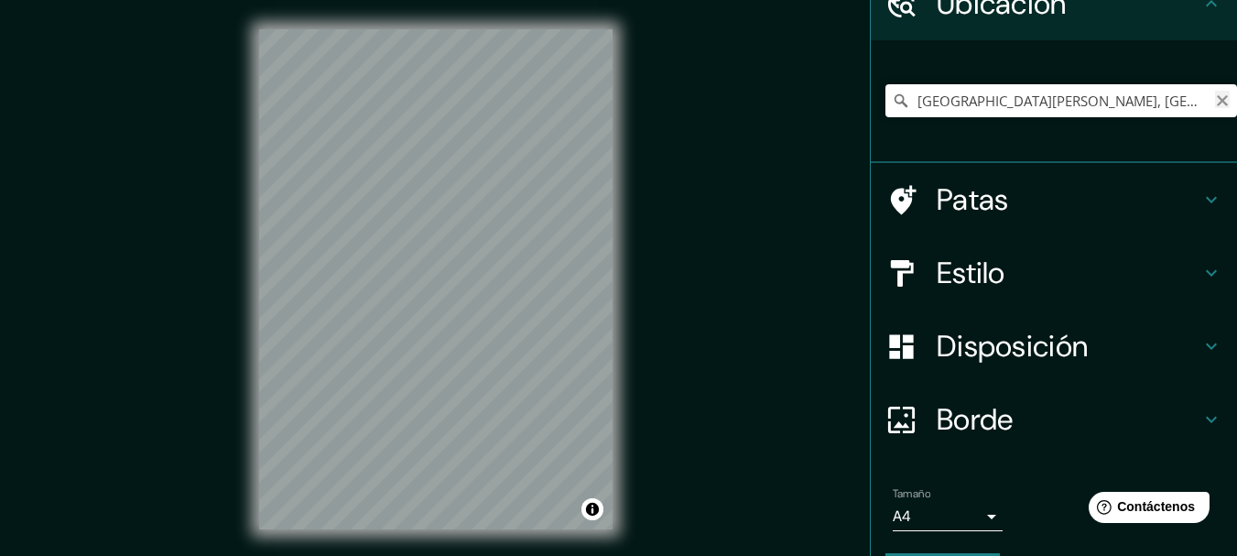
click at [1215, 96] on icon "Claro" at bounding box center [1222, 100] width 15 height 15
click at [1002, 408] on font "Borde" at bounding box center [975, 419] width 77 height 38
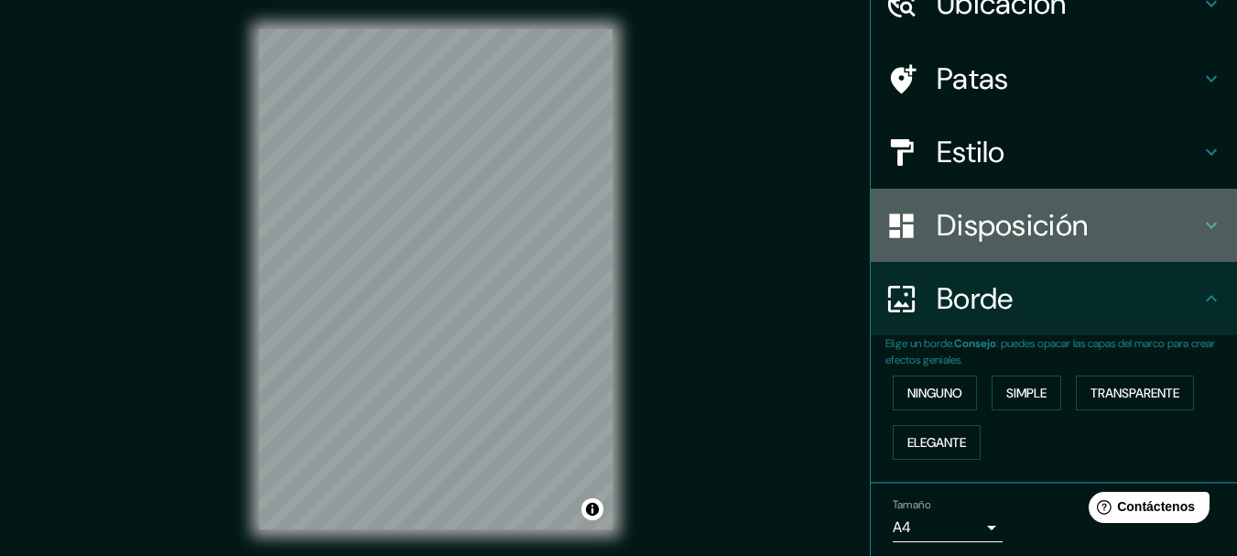
click at [1006, 224] on font "Disposición" at bounding box center [1012, 225] width 151 height 38
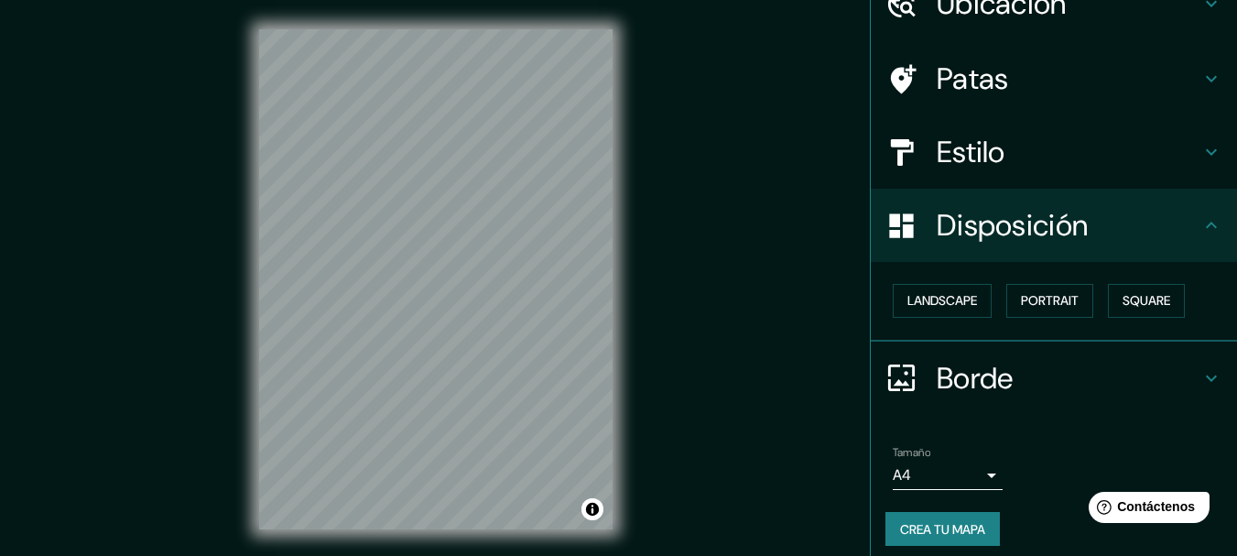
click at [1076, 148] on h4 "Estilo" at bounding box center [1069, 152] width 264 height 37
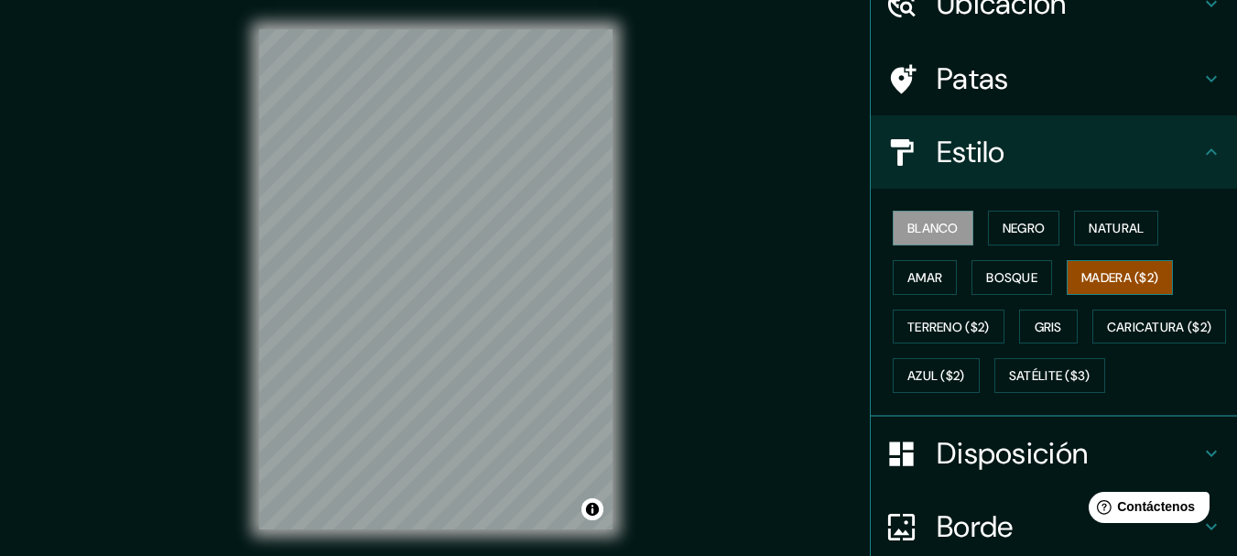
click at [1109, 276] on font "Madera ($2)" at bounding box center [1120, 277] width 77 height 16
click at [938, 284] on button "Amar" at bounding box center [925, 277] width 64 height 35
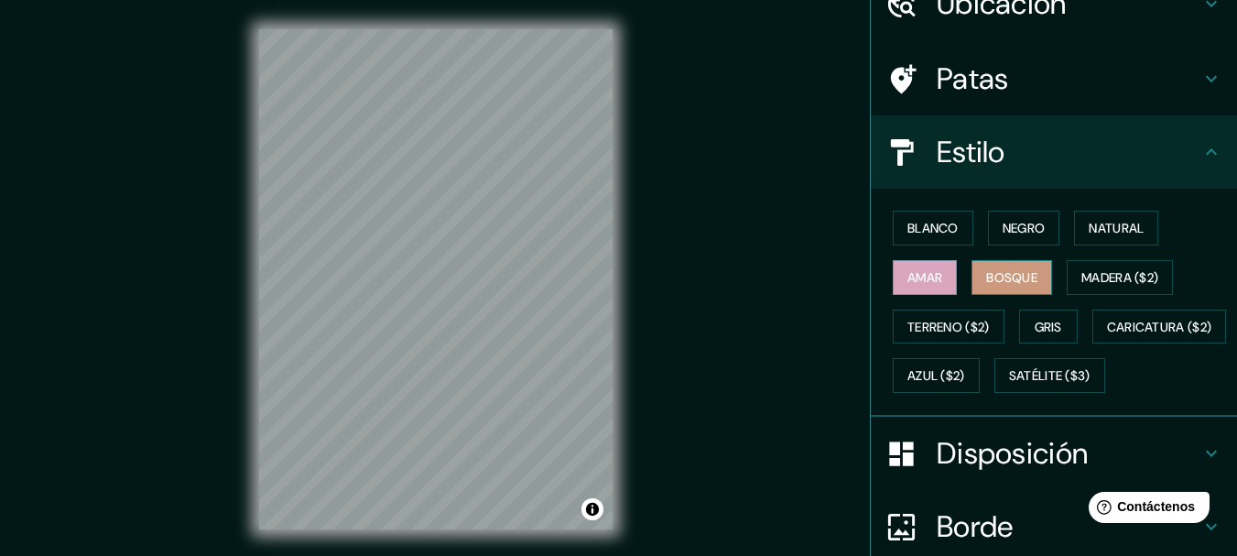
click at [986, 276] on font "Bosque" at bounding box center [1011, 277] width 51 height 16
click at [1088, 283] on font "Madera ($2)" at bounding box center [1120, 277] width 77 height 16
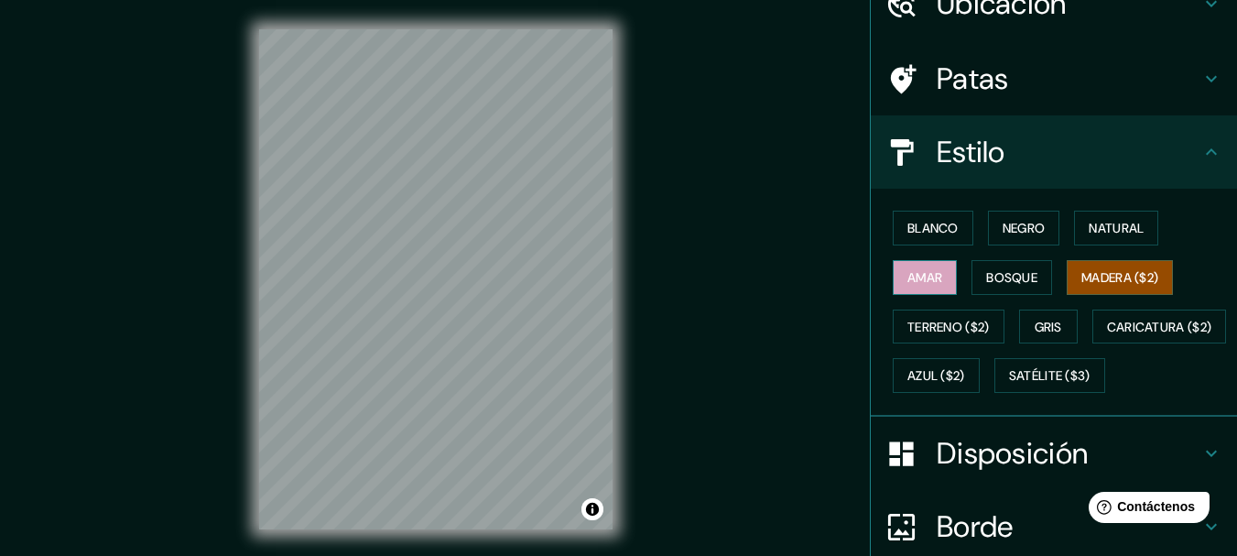
click at [908, 273] on font "Amar" at bounding box center [925, 277] width 35 height 16
click at [1003, 225] on font "Negro" at bounding box center [1024, 228] width 43 height 16
